Goal: Information Seeking & Learning: Check status

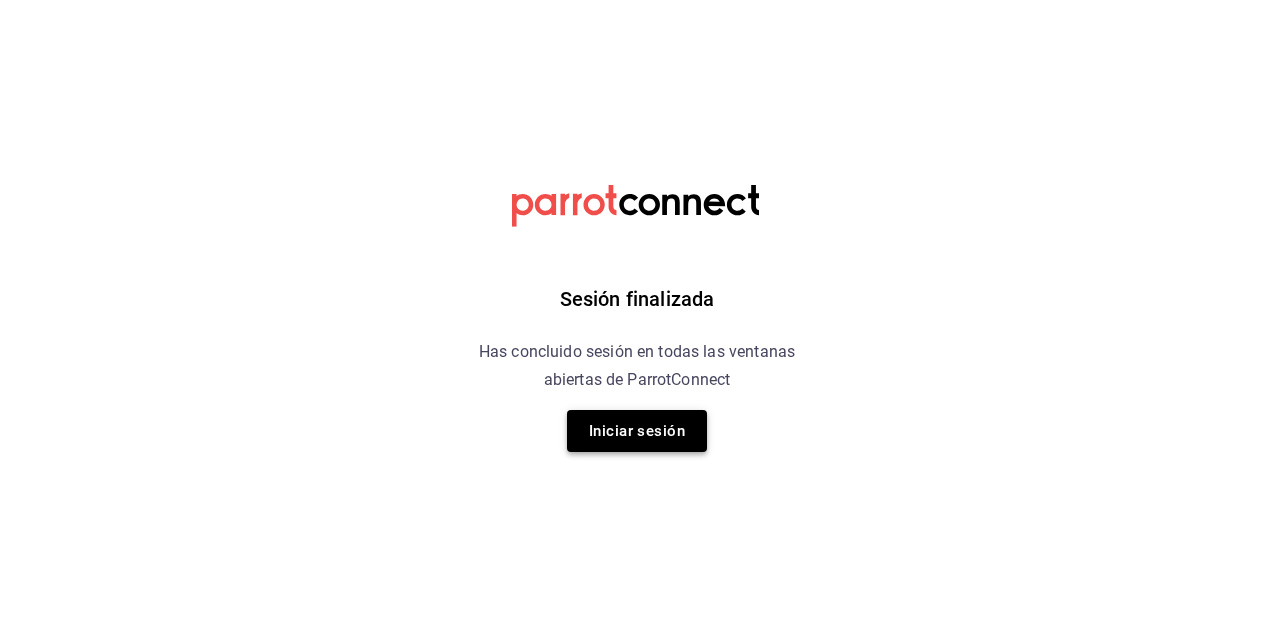
click at [610, 434] on button "Iniciar sesión" at bounding box center [637, 431] width 140 height 42
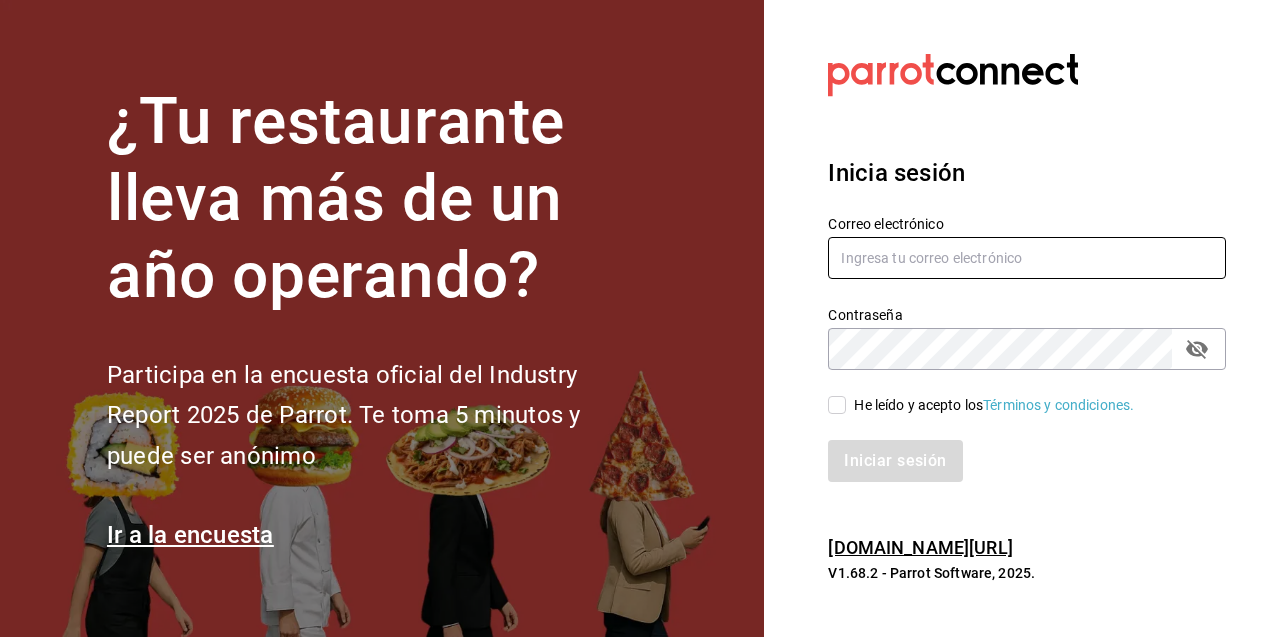
type input "dafnedealba.c@gmail.com"
click at [850, 403] on span "He leído y acepto los Términos y condiciones." at bounding box center [990, 405] width 288 height 21
click at [846, 403] on input "He leído y acepto los Términos y condiciones." at bounding box center [837, 405] width 18 height 18
checkbox input "true"
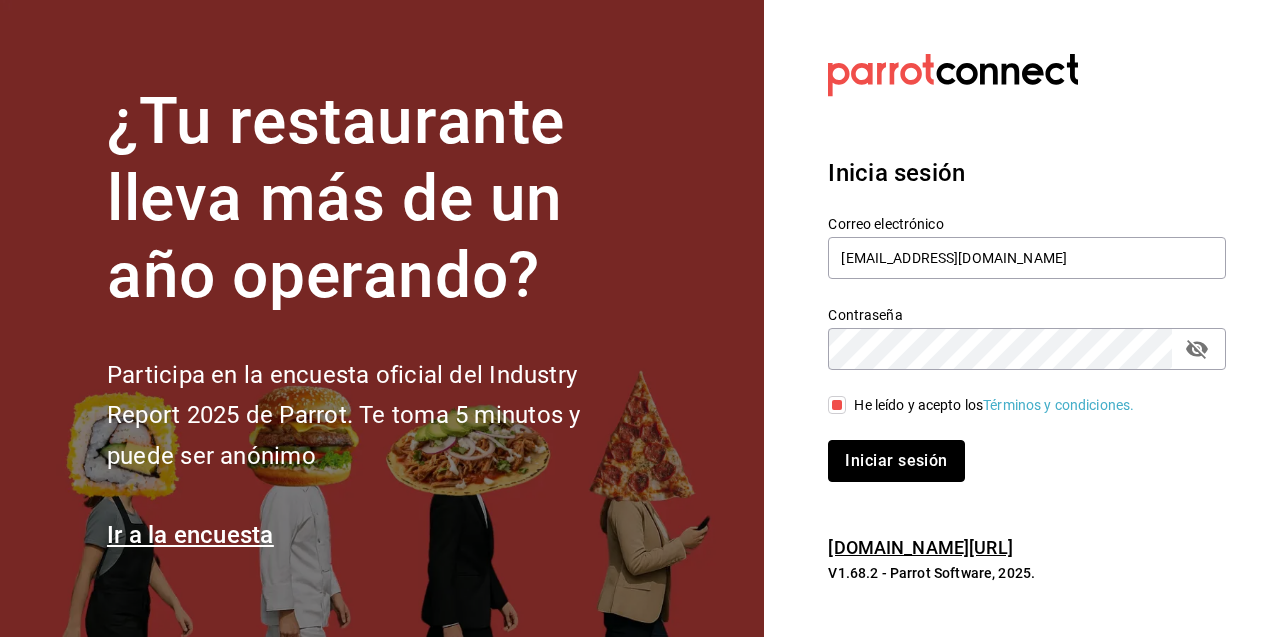
drag, startPoint x: 894, startPoint y: 464, endPoint x: 898, endPoint y: 474, distance: 10.8
click at [894, 465] on button "Iniciar sesión" at bounding box center [896, 461] width 136 height 42
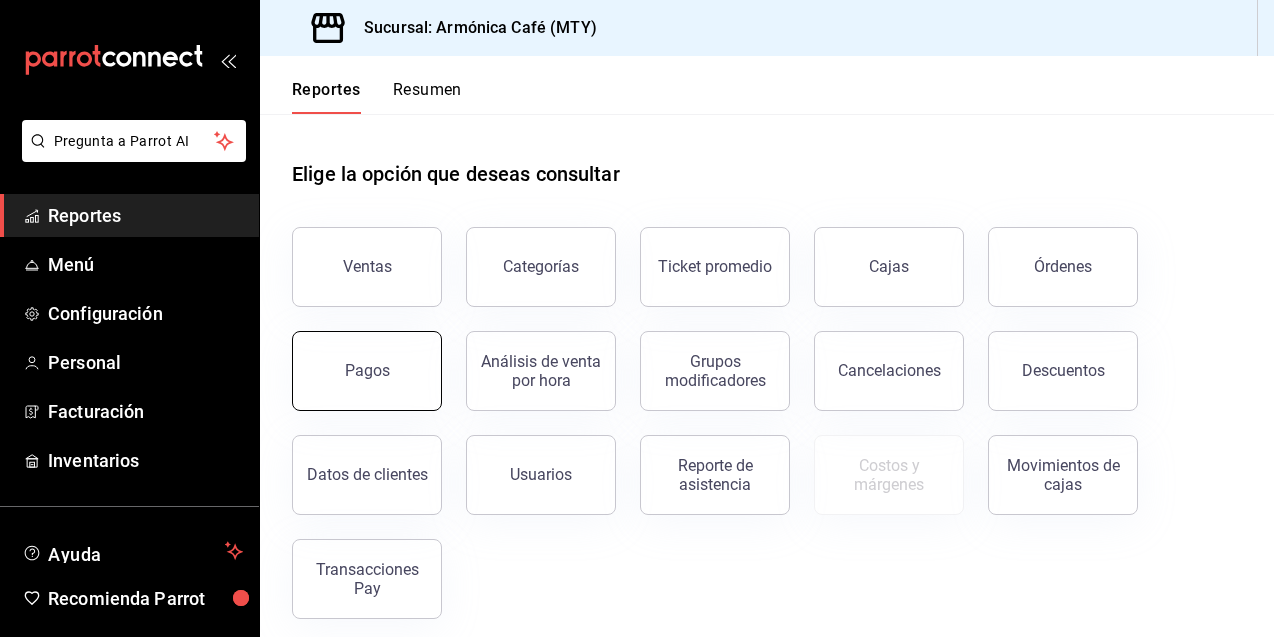
click at [383, 409] on div "Pagos" at bounding box center [355, 359] width 174 height 104
click at [316, 381] on button "Pagos" at bounding box center [367, 371] width 150 height 80
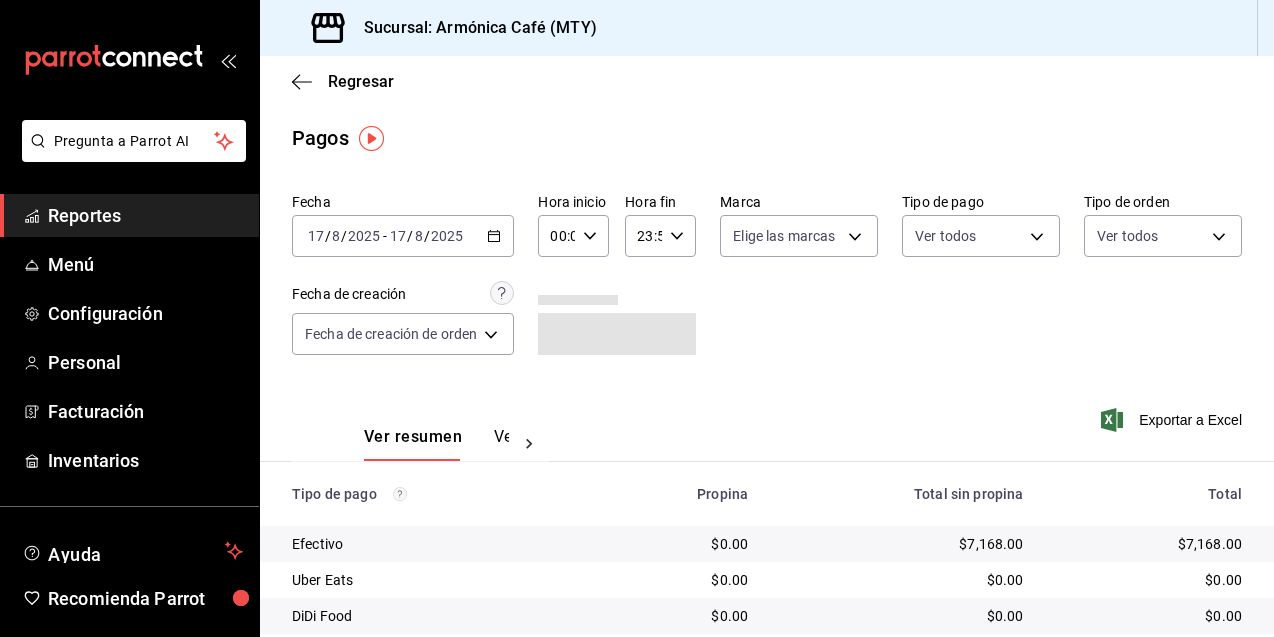
click at [494, 237] on icon "button" at bounding box center [494, 236] width 14 height 14
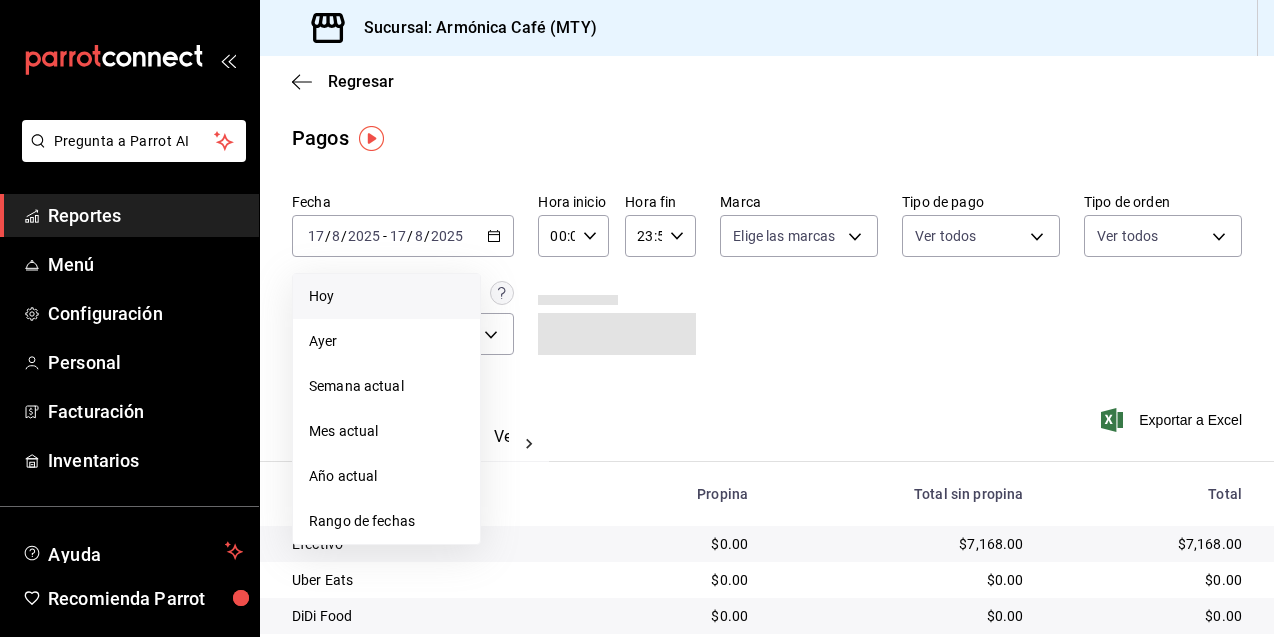
click at [390, 287] on span "Hoy" at bounding box center [386, 296] width 155 height 21
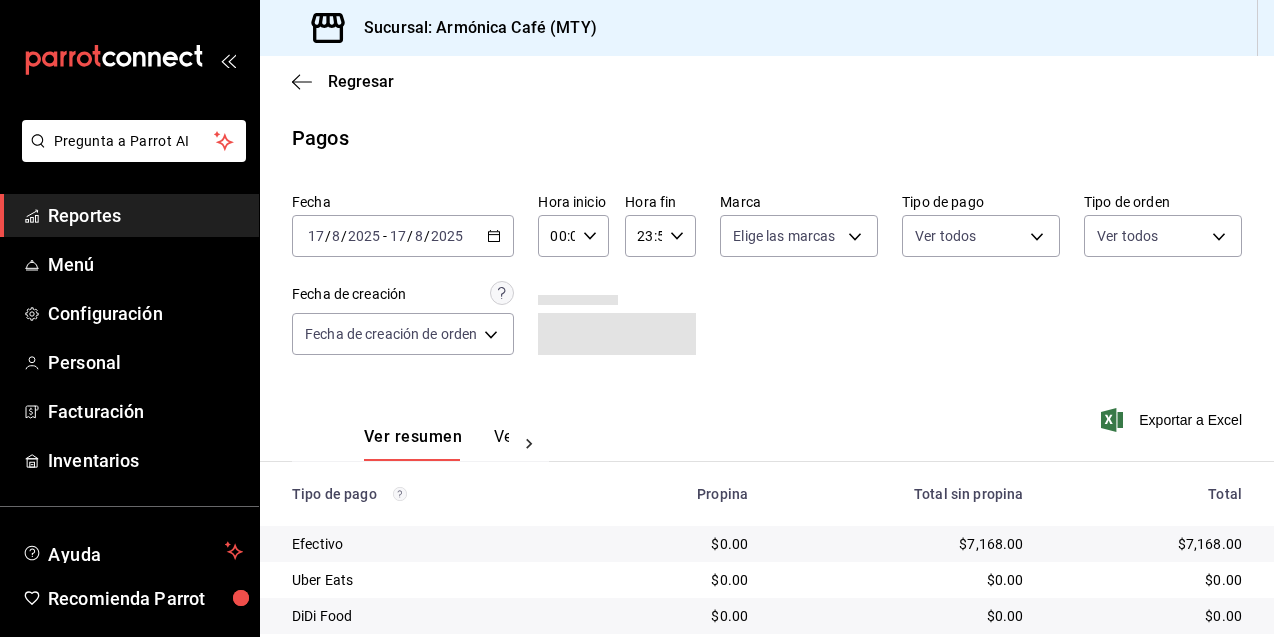
scroll to position [101, 0]
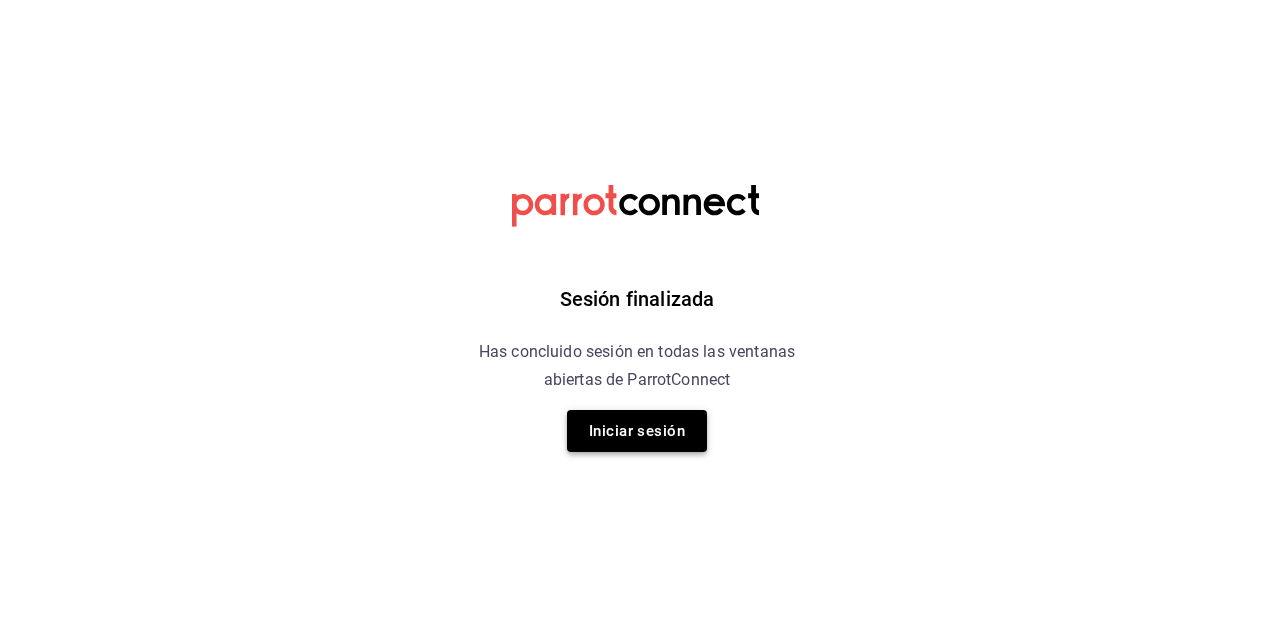
click at [642, 426] on button "Iniciar sesión" at bounding box center [637, 431] width 140 height 42
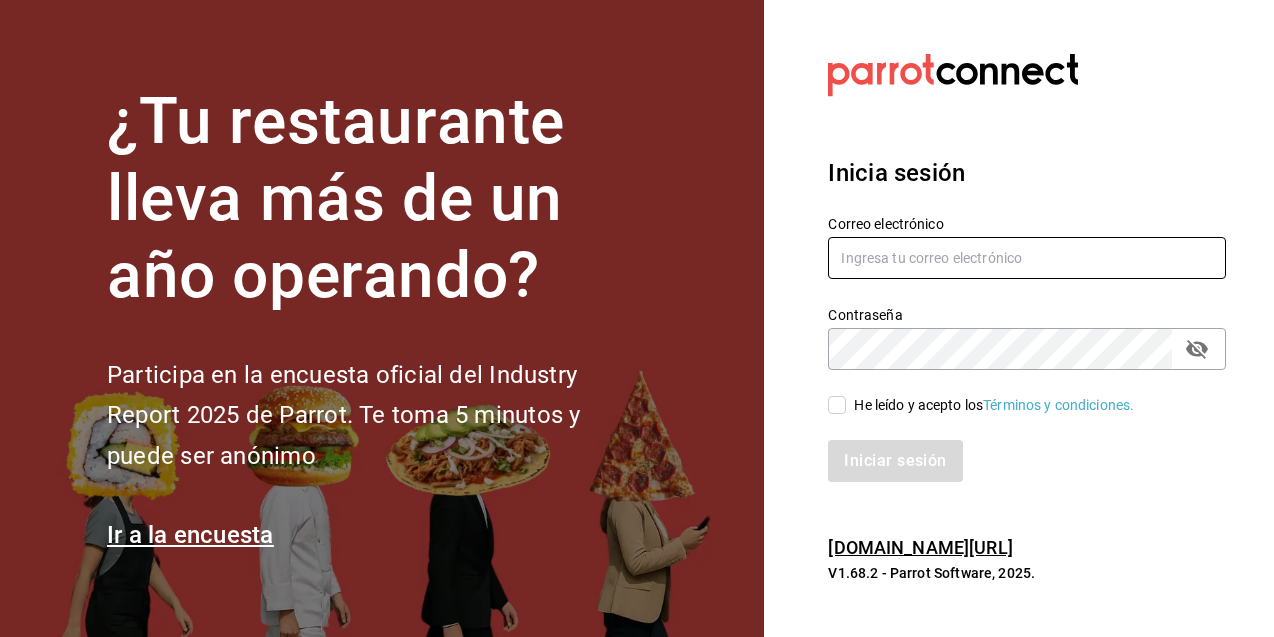
type input "dafnedealba.c@gmail.com"
click at [840, 410] on input "He leído y acepto los Términos y condiciones." at bounding box center [837, 405] width 18 height 18
checkbox input "true"
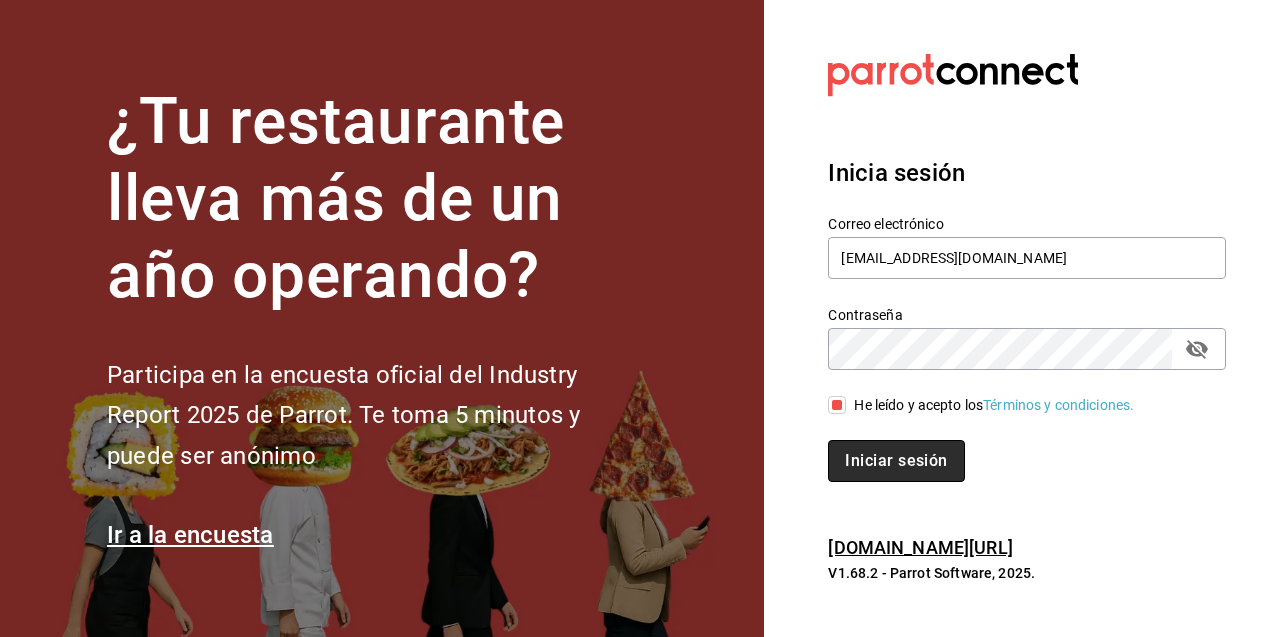
click at [898, 459] on button "Iniciar sesión" at bounding box center [896, 461] width 136 height 42
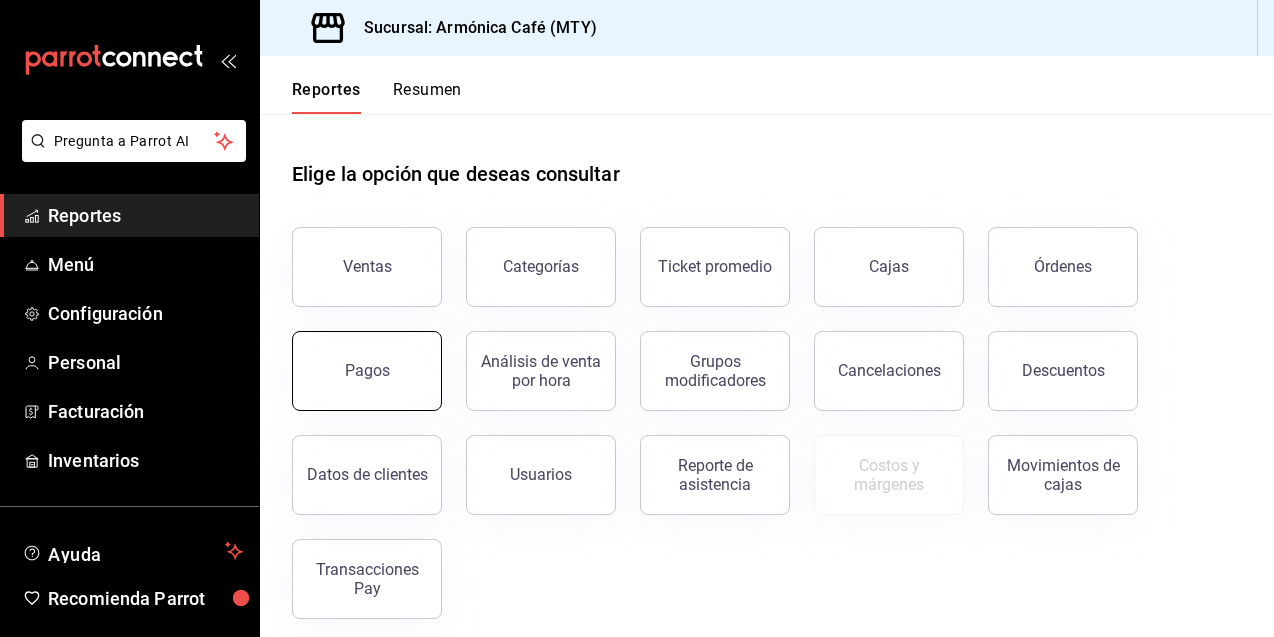
click at [367, 384] on button "Pagos" at bounding box center [367, 371] width 150 height 80
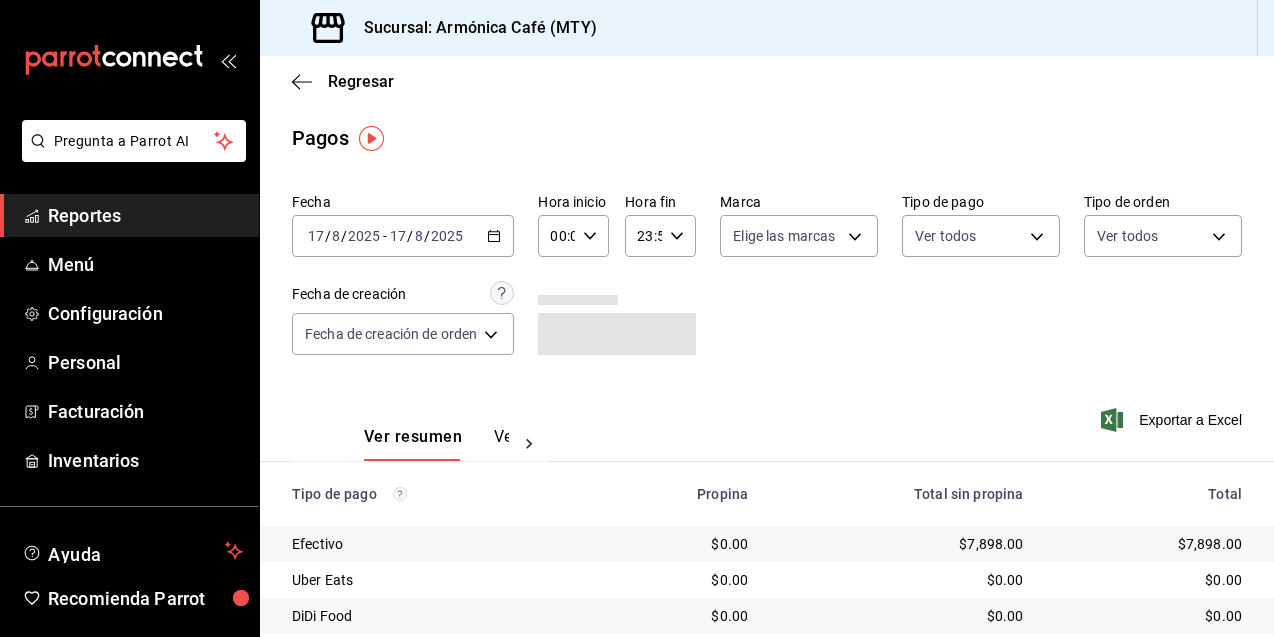
click at [494, 229] on icon "button" at bounding box center [494, 236] width 14 height 14
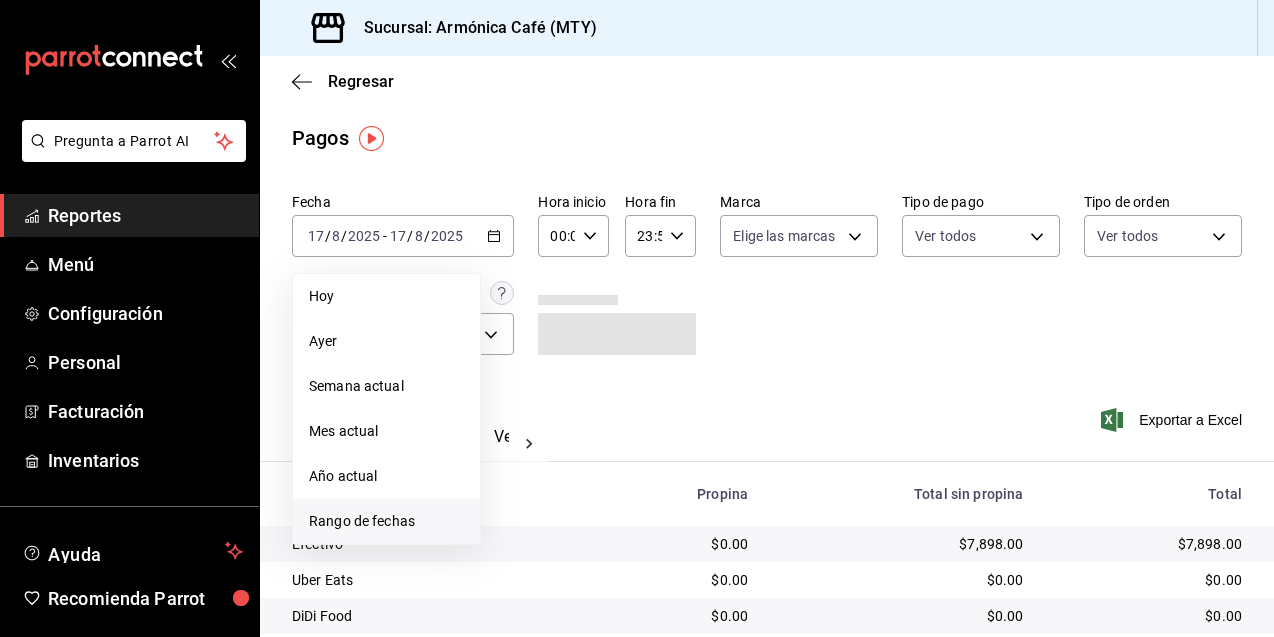
click at [397, 511] on span "Rango de fechas" at bounding box center [386, 521] width 155 height 21
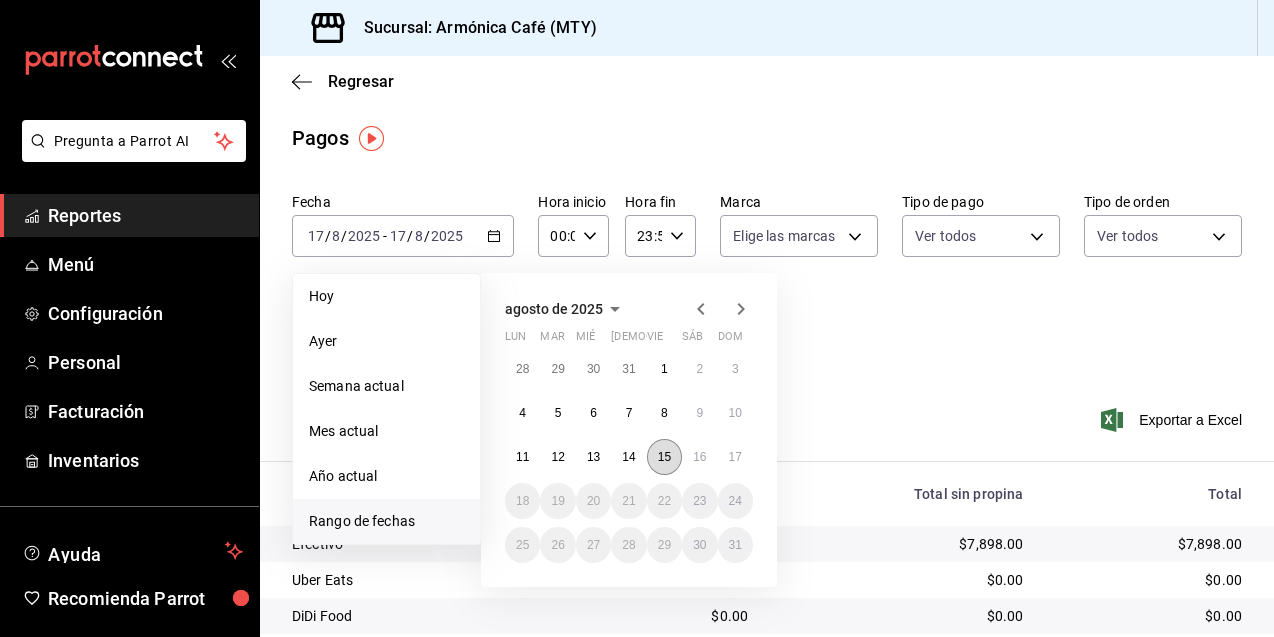
click at [654, 449] on button "15" at bounding box center [664, 457] width 35 height 36
click at [655, 449] on button "15" at bounding box center [664, 457] width 35 height 36
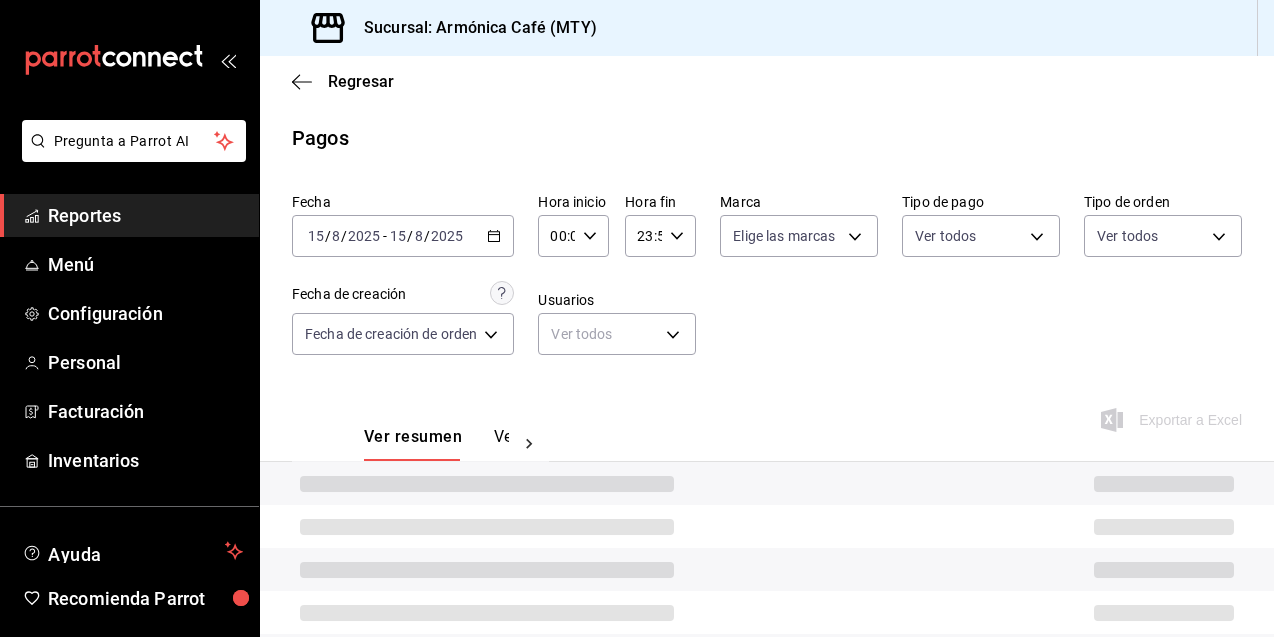
scroll to position [101, 0]
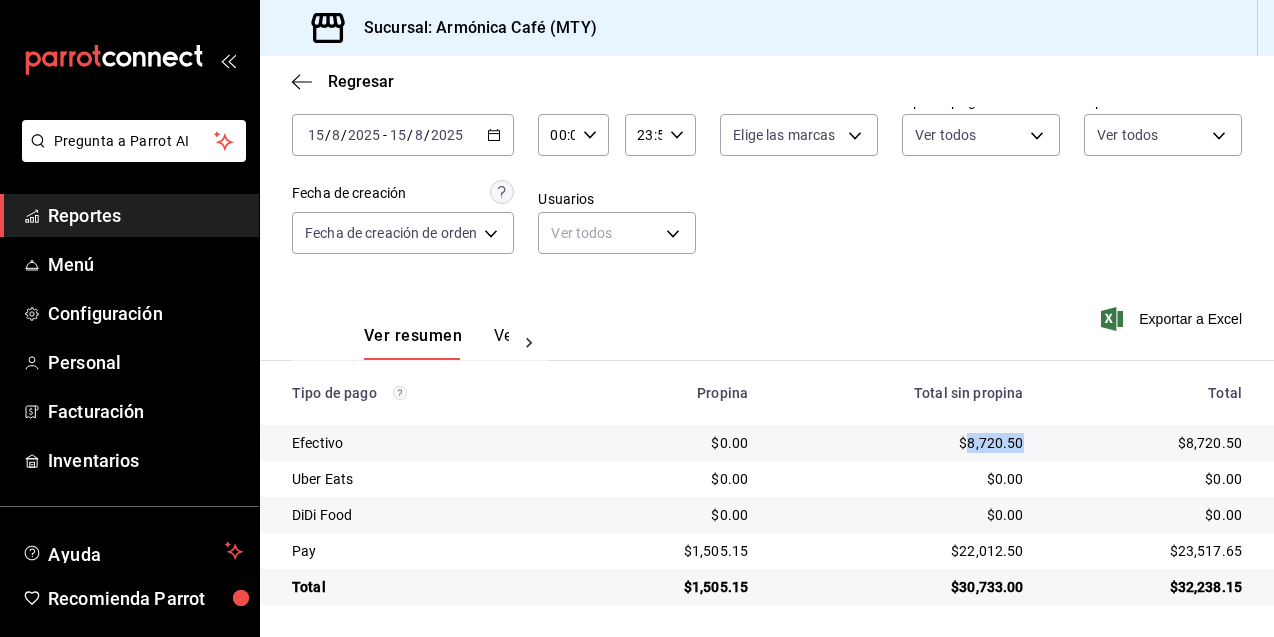
drag, startPoint x: 956, startPoint y: 442, endPoint x: 1008, endPoint y: 447, distance: 52.2
click at [1008, 447] on div "$8,720.50" at bounding box center [901, 443] width 243 height 20
copy div "8,720.50"
drag, startPoint x: 948, startPoint y: 551, endPoint x: 1006, endPoint y: 553, distance: 58.0
click at [1006, 553] on div "$22,012.50" at bounding box center [901, 551] width 243 height 20
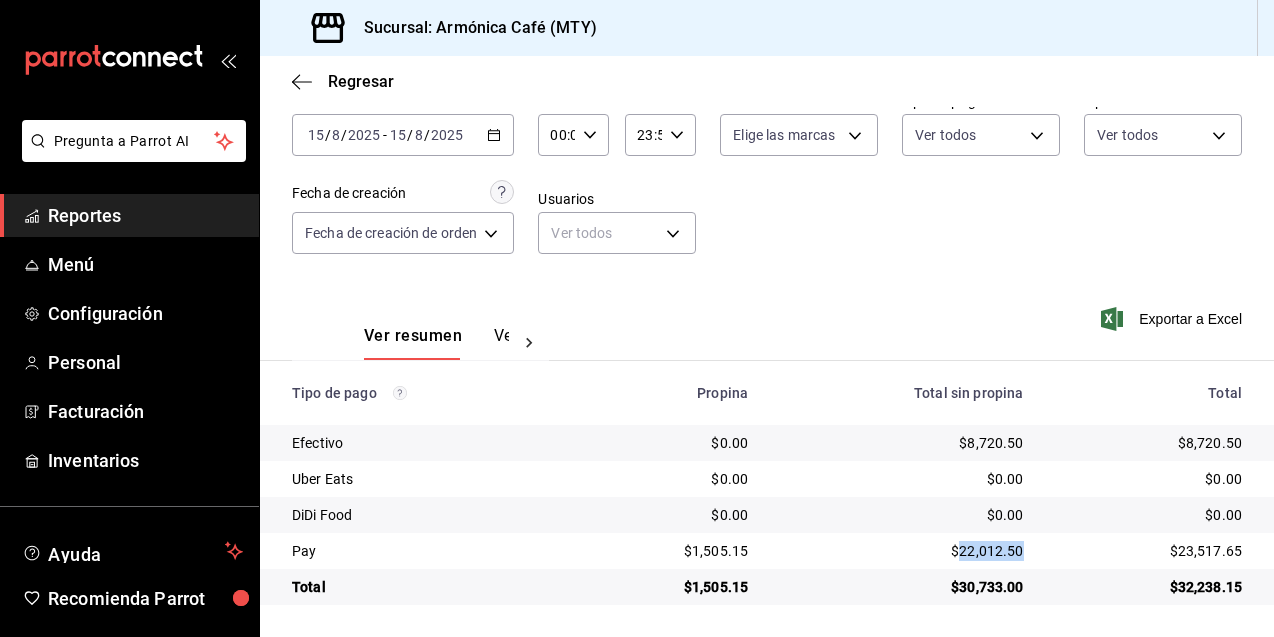
copy div "22,012.50"
drag, startPoint x: 686, startPoint y: 548, endPoint x: 746, endPoint y: 553, distance: 60.2
click at [746, 553] on td "$1,505.15" at bounding box center [670, 551] width 187 height 36
copy div "1,505.15"
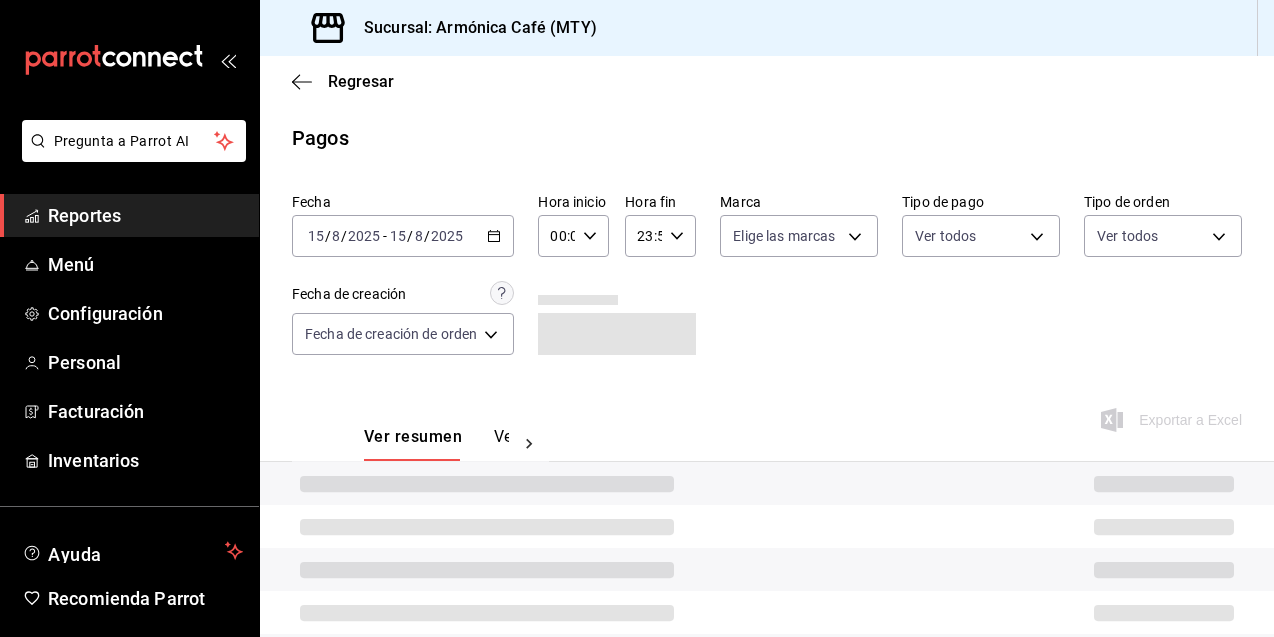
click at [495, 255] on div "[DATE] [DATE] - [DATE] [DATE]" at bounding box center [403, 236] width 222 height 42
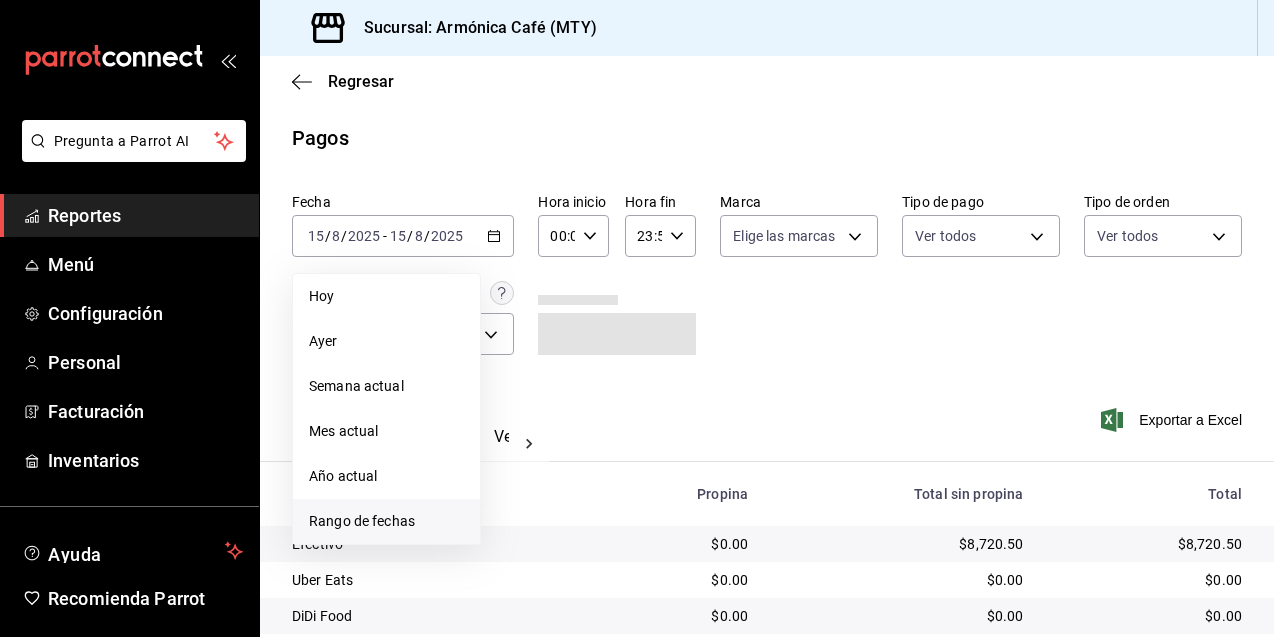
click at [386, 541] on li "Rango de fechas" at bounding box center [386, 521] width 187 height 45
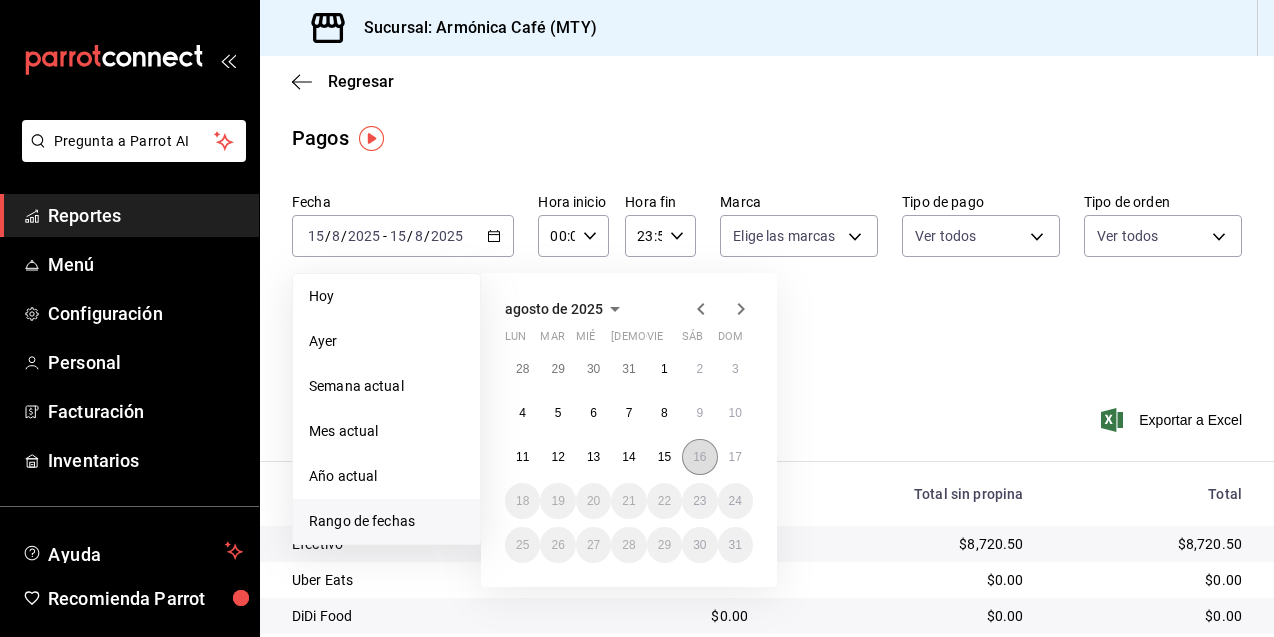
click at [711, 449] on button "16" at bounding box center [699, 457] width 35 height 36
click at [710, 449] on button "16" at bounding box center [699, 457] width 35 height 36
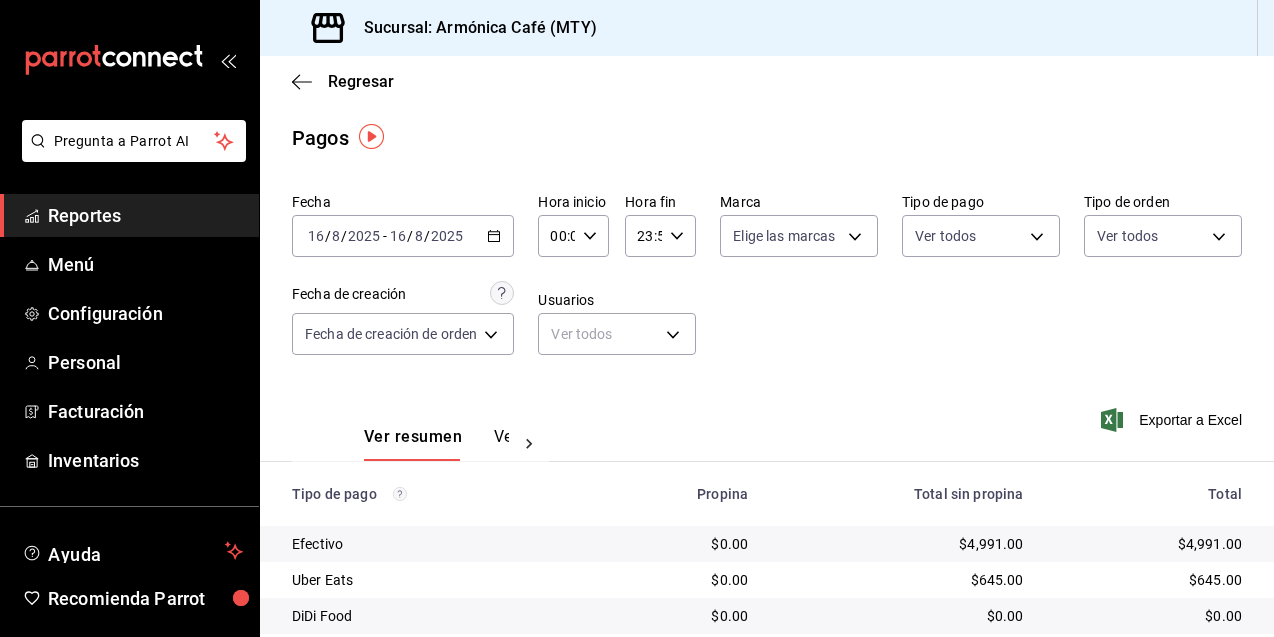
scroll to position [101, 0]
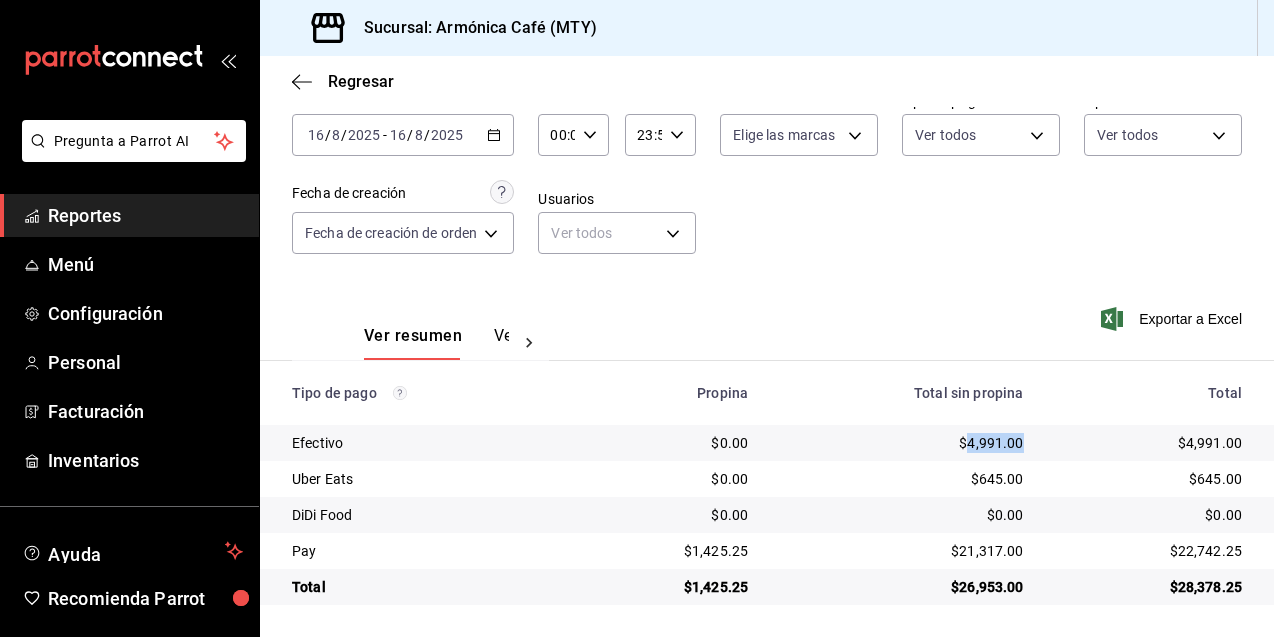
drag, startPoint x: 956, startPoint y: 439, endPoint x: 1010, endPoint y: 446, distance: 54.4
click at [1010, 446] on td "$4,991.00" at bounding box center [901, 443] width 275 height 36
copy div "4,991.00"
drag, startPoint x: 948, startPoint y: 552, endPoint x: 1008, endPoint y: 558, distance: 60.3
click at [1008, 558] on div "$21,317.00" at bounding box center [901, 551] width 243 height 20
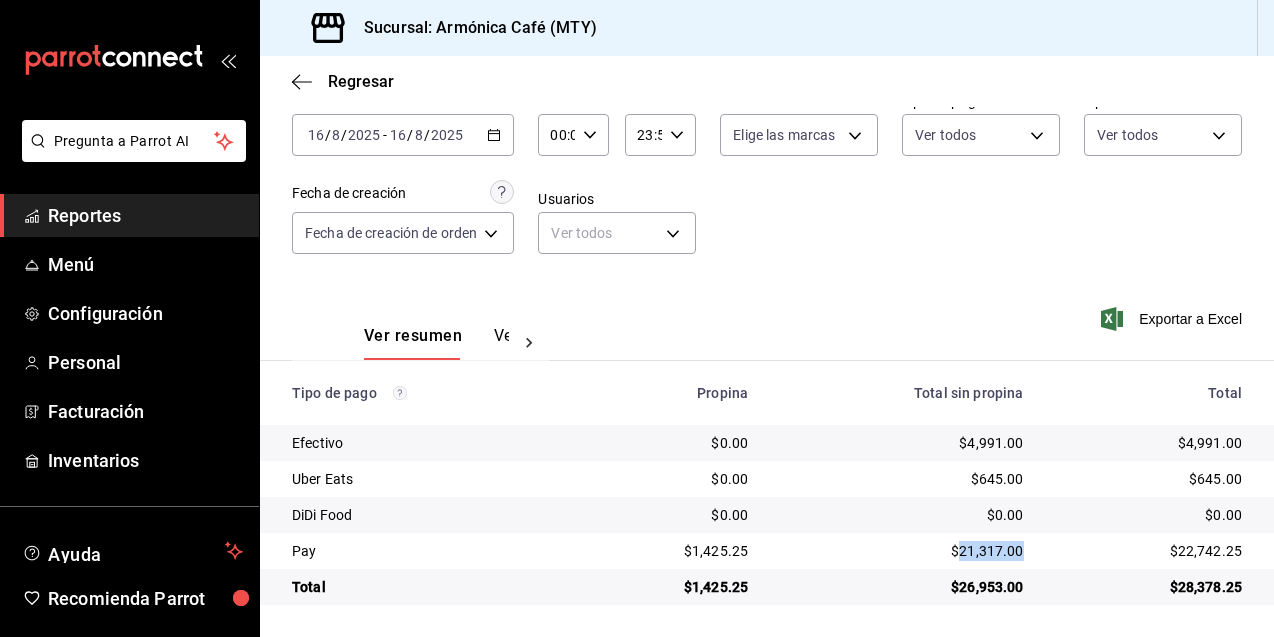
copy div "21,317.00"
drag, startPoint x: 687, startPoint y: 545, endPoint x: 743, endPoint y: 555, distance: 56.9
click at [743, 555] on td "$1,425.25" at bounding box center [670, 551] width 187 height 36
copy div "1,425.25"
click at [493, 131] on icon "button" at bounding box center [494, 135] width 14 height 14
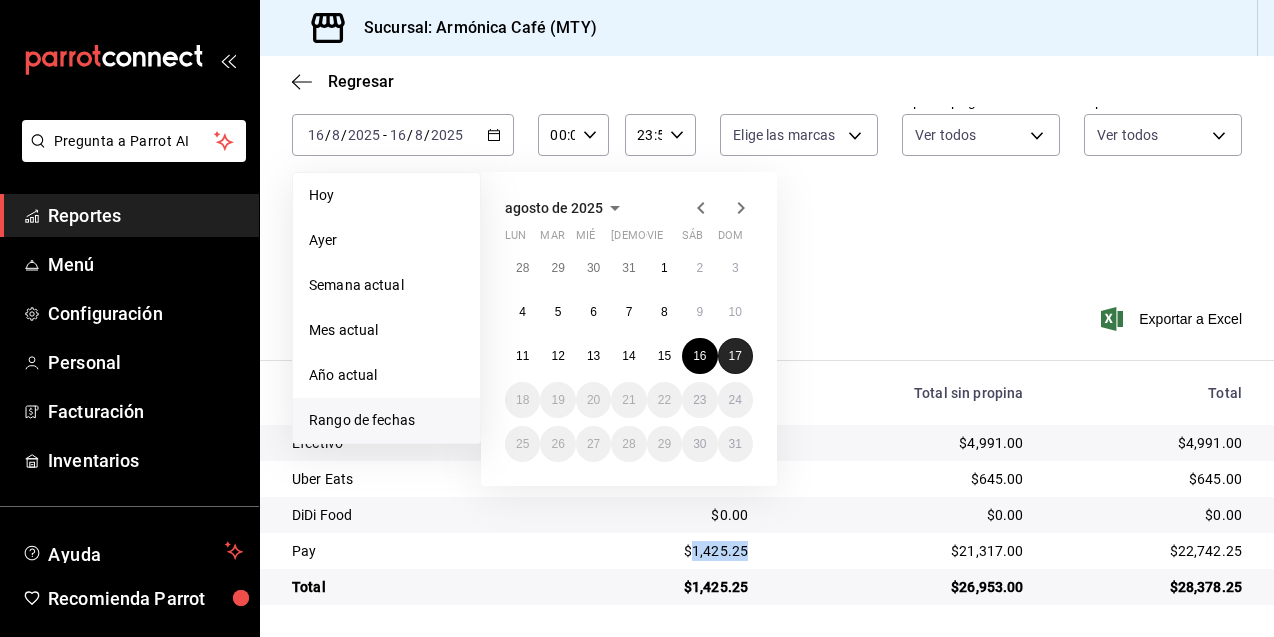
click at [740, 355] on abbr "17" at bounding box center [735, 356] width 13 height 14
